Goal: Task Accomplishment & Management: Use online tool/utility

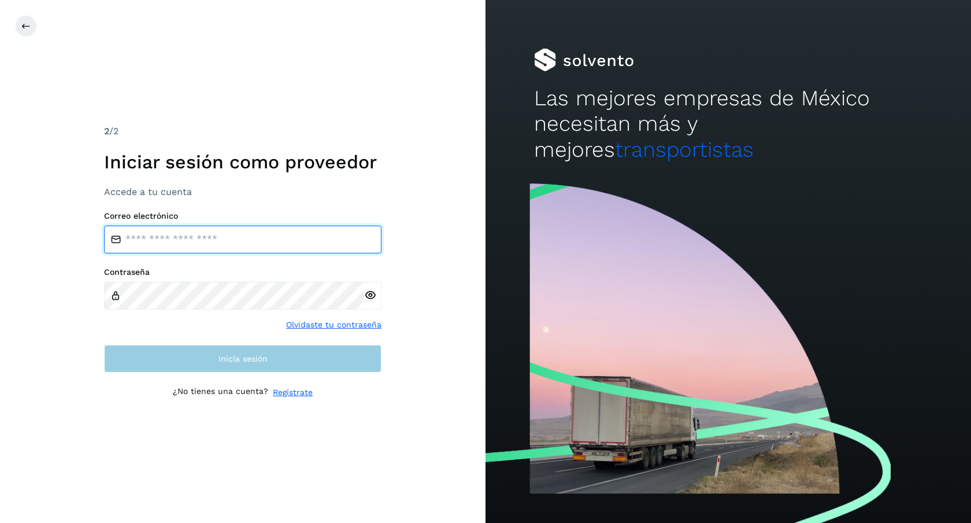
type input "**********"
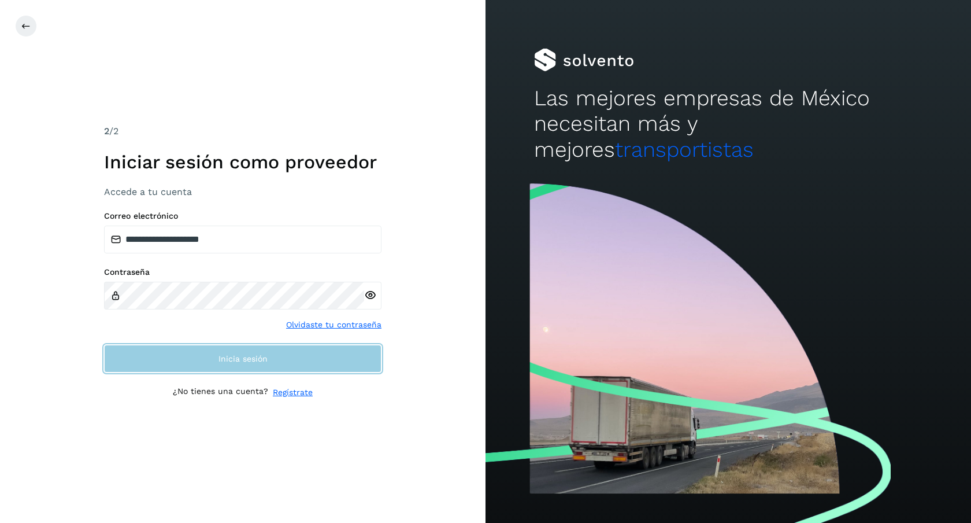
click at [241, 364] on button "Inicia sesión" at bounding box center [243, 359] width 278 height 28
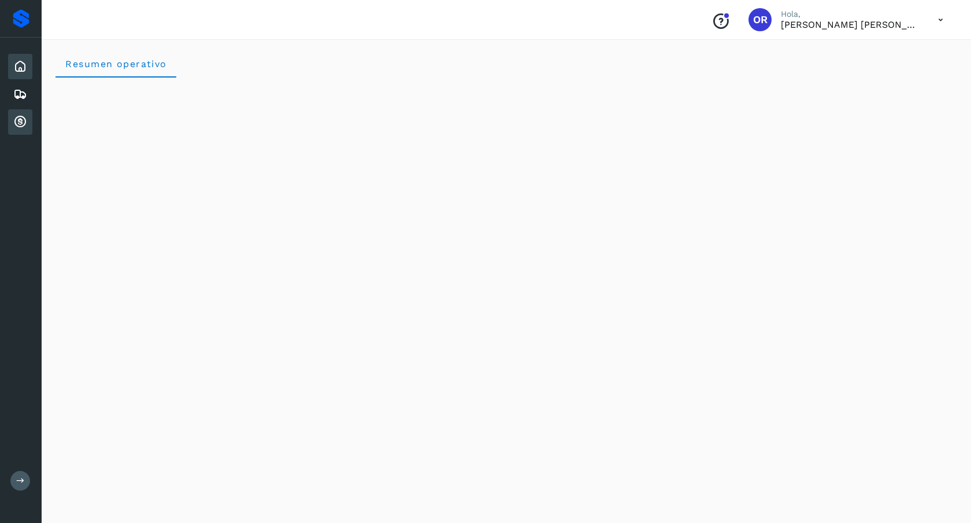
click at [23, 124] on icon at bounding box center [20, 122] width 14 height 14
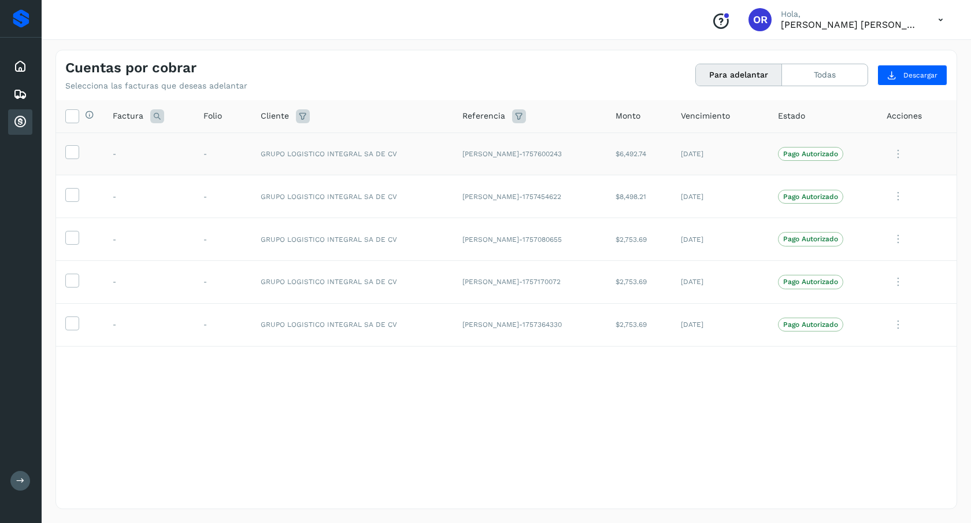
click at [81, 158] on td at bounding box center [79, 153] width 47 height 43
click at [75, 157] on icon at bounding box center [72, 151] width 12 height 12
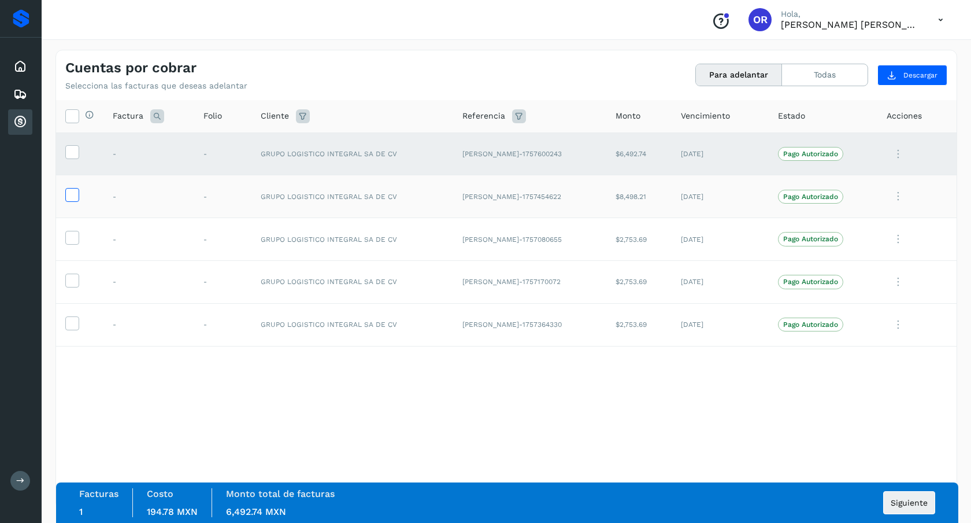
click at [69, 193] on icon at bounding box center [72, 194] width 12 height 12
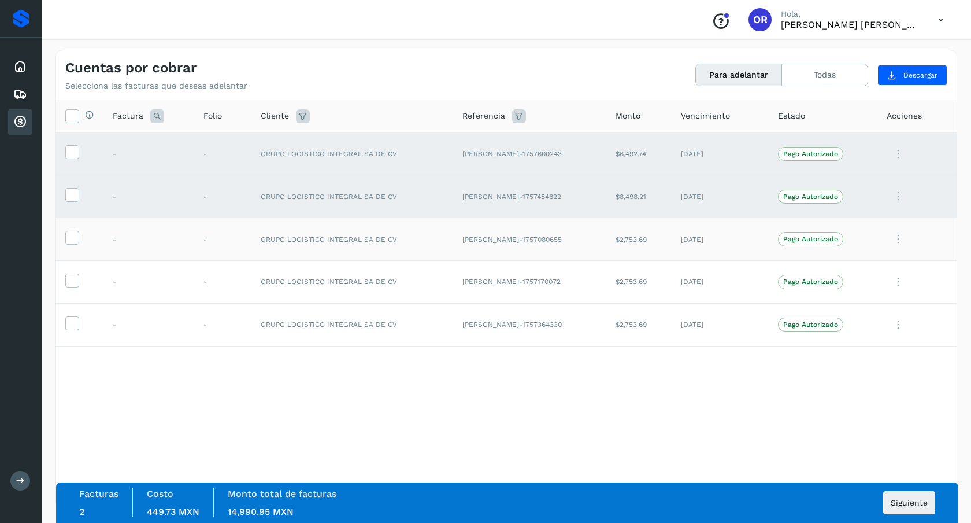
click at [76, 224] on td at bounding box center [79, 239] width 47 height 43
click at [75, 243] on span at bounding box center [72, 240] width 12 height 8
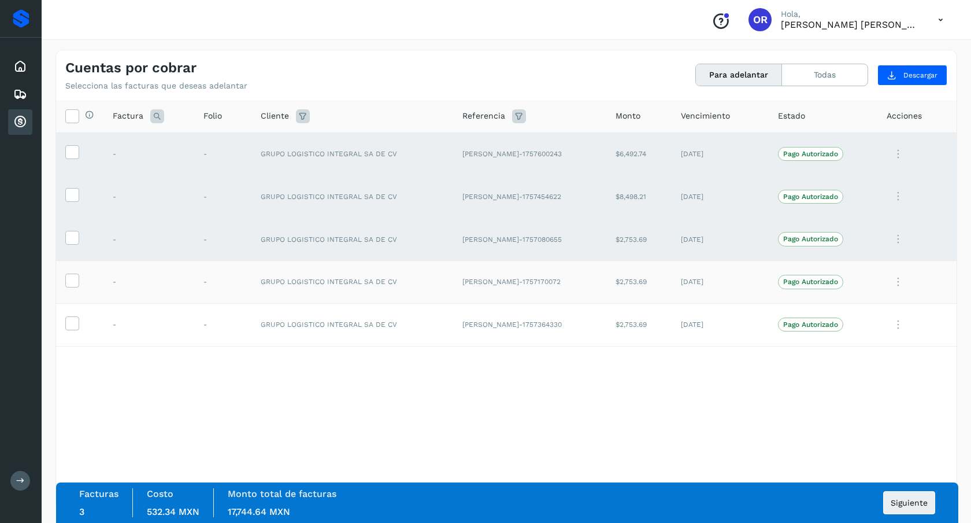
click at [72, 273] on td at bounding box center [79, 281] width 47 height 43
click at [73, 279] on icon at bounding box center [72, 279] width 12 height 12
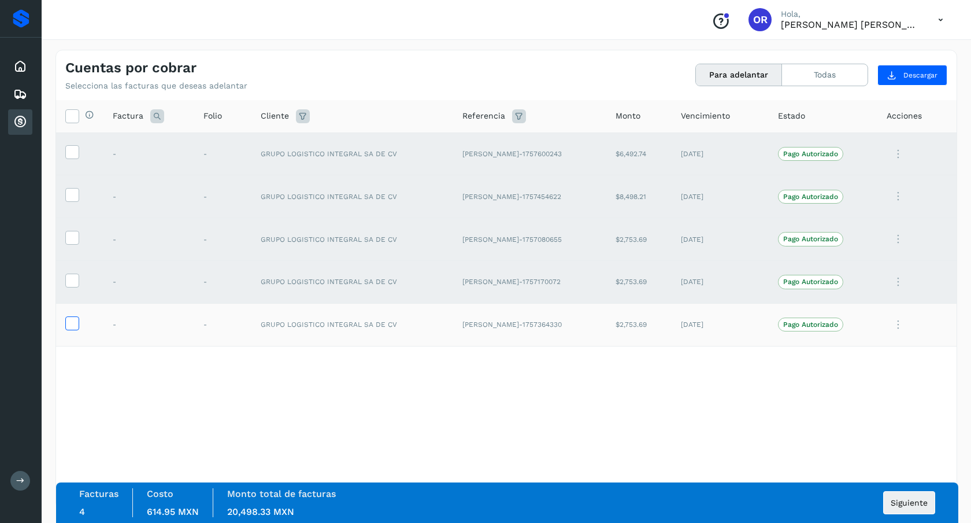
click at [75, 321] on icon at bounding box center [72, 322] width 12 height 12
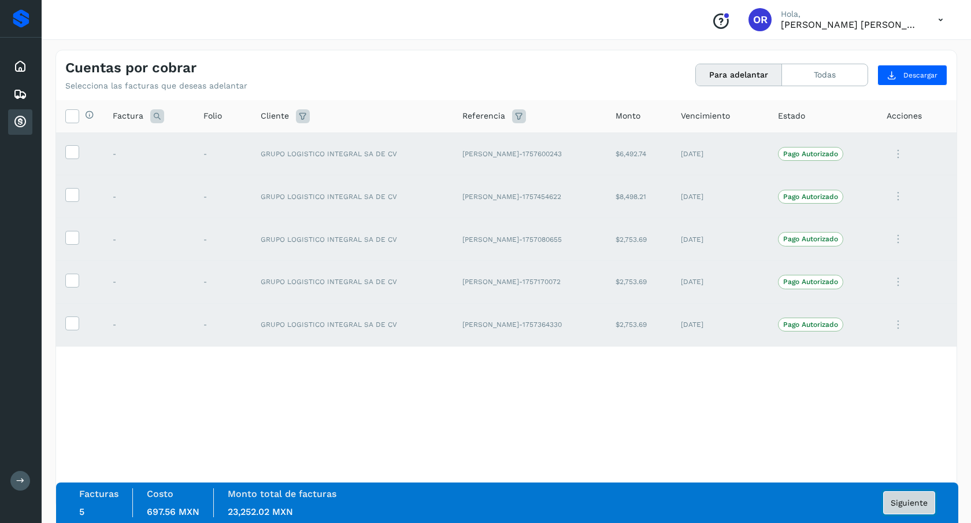
click at [926, 504] on span "Siguiente" at bounding box center [909, 502] width 37 height 8
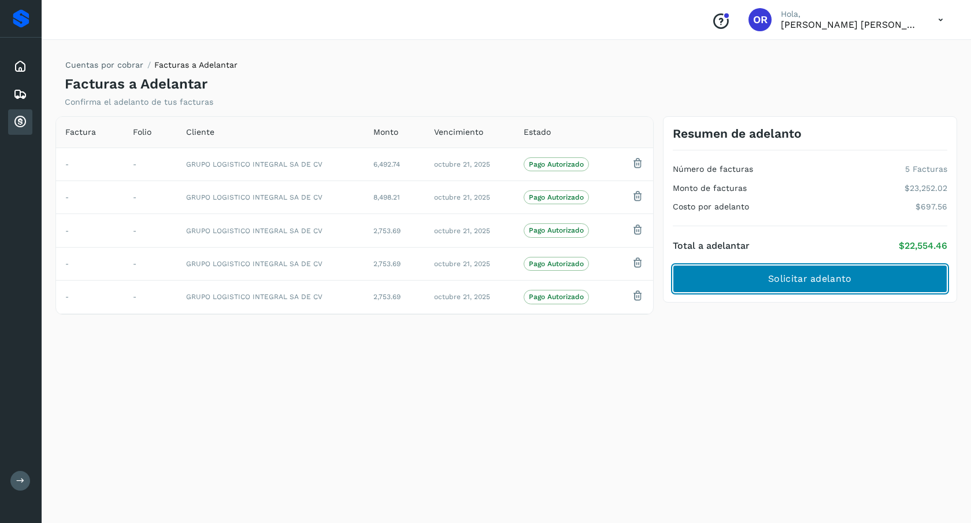
click at [814, 287] on button "Solicitar adelanto" at bounding box center [810, 279] width 275 height 28
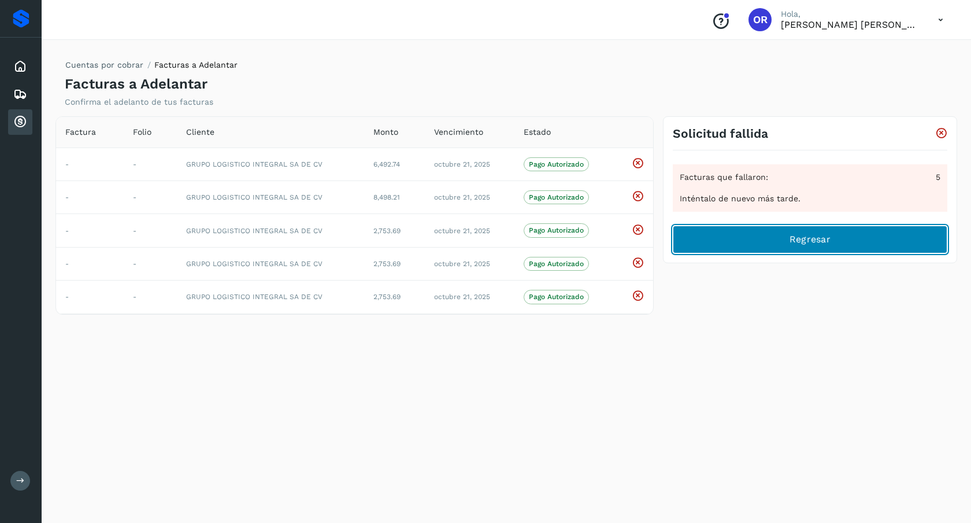
click at [774, 238] on button "Regresar" at bounding box center [810, 239] width 275 height 28
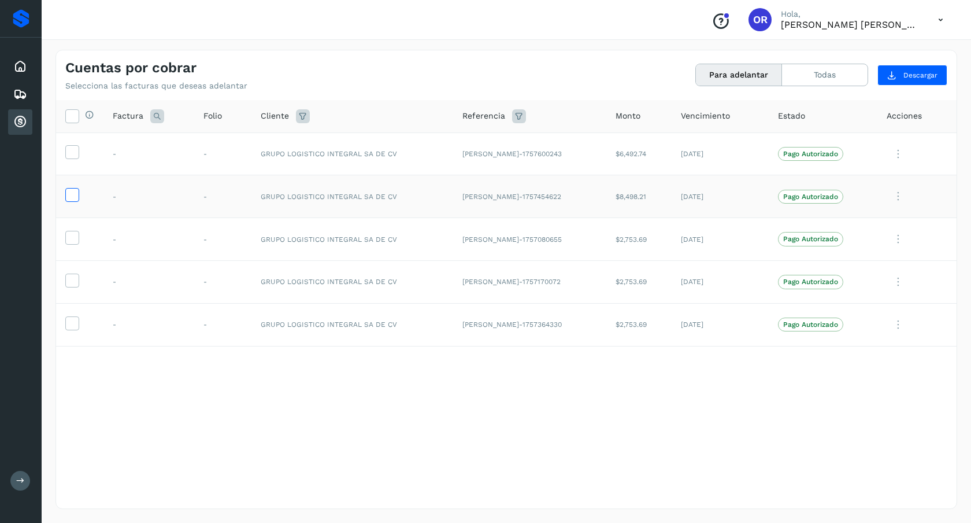
click at [69, 192] on icon at bounding box center [72, 194] width 12 height 12
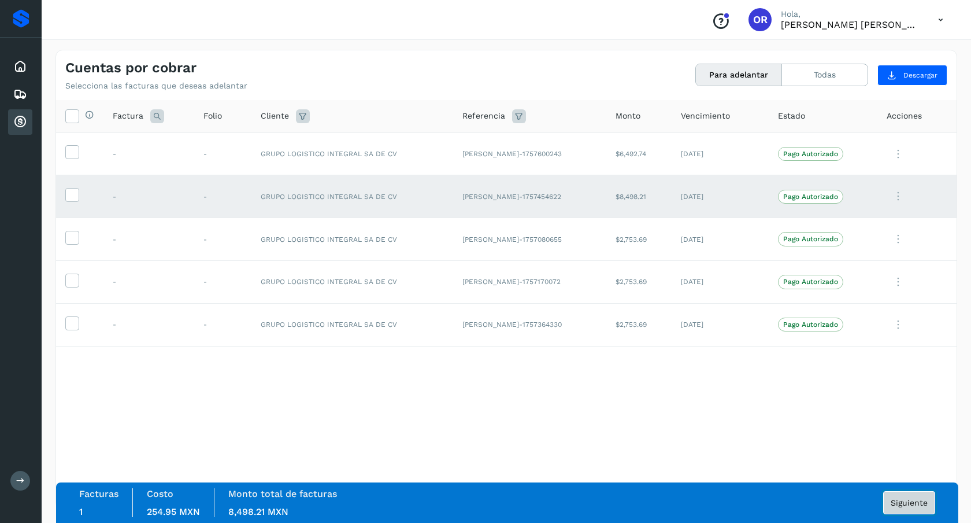
click at [900, 498] on span "Siguiente" at bounding box center [909, 502] width 37 height 8
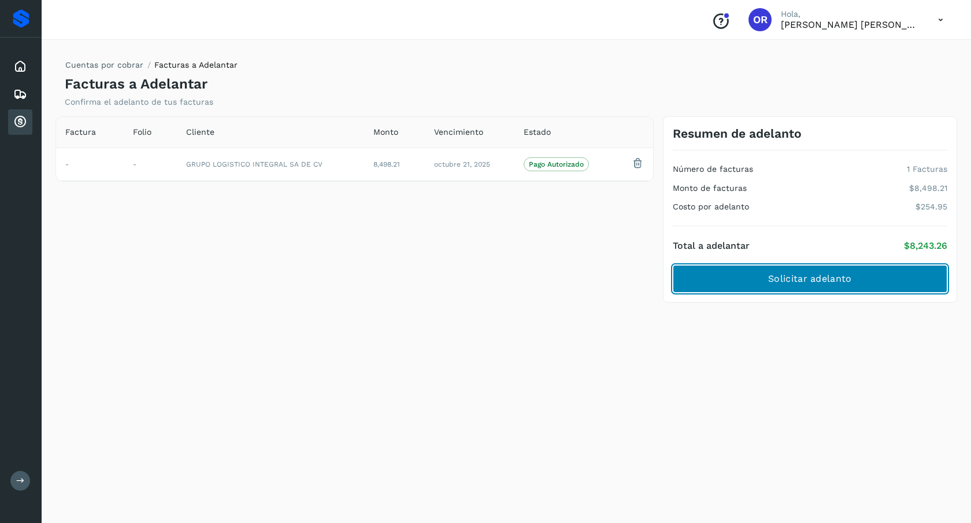
click at [836, 291] on button "Solicitar adelanto" at bounding box center [810, 279] width 275 height 28
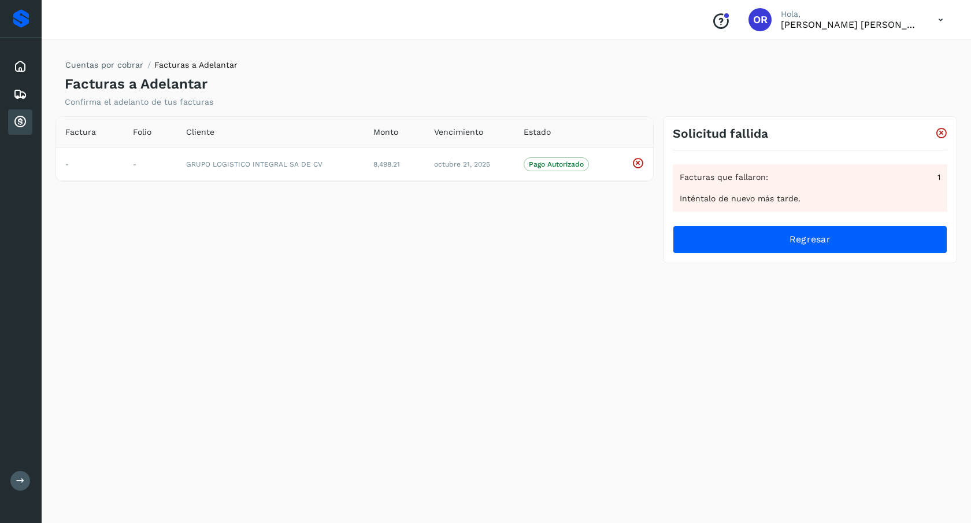
click at [771, 208] on div "Facturas que fallaron: 1 Inténtalo de nuevo más tarde." at bounding box center [810, 187] width 275 height 47
click at [781, 270] on div "Factura Folio Cliente Monto Vencimiento Estado - - GRUPO LOGISTICO INTEGRAL SA …" at bounding box center [506, 196] width 911 height 161
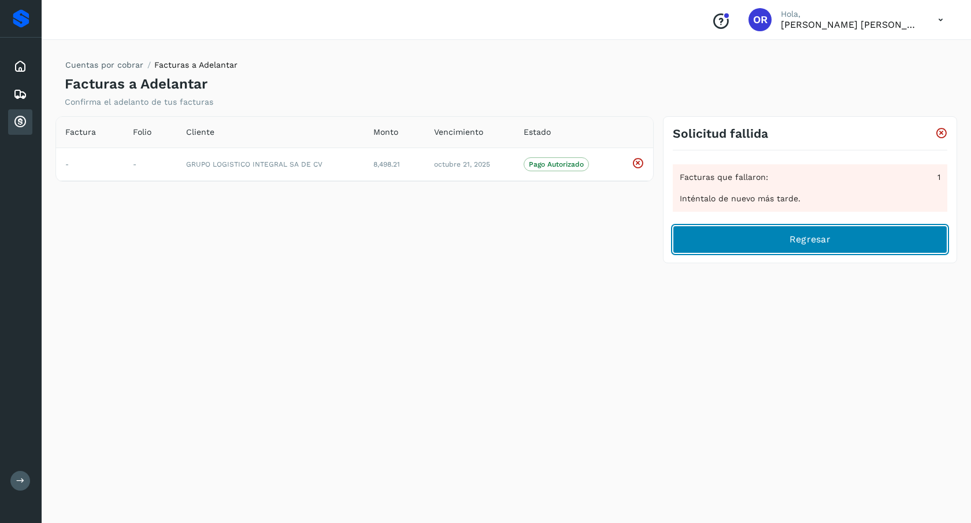
click at [803, 250] on button "Regresar" at bounding box center [810, 239] width 275 height 28
